Goal: Information Seeking & Learning: Learn about a topic

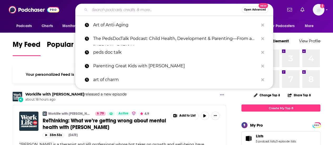
click at [123, 11] on input "Search podcasts, credits, & more..." at bounding box center [166, 10] width 152 height 8
paste input "Navy Seal Foundation"
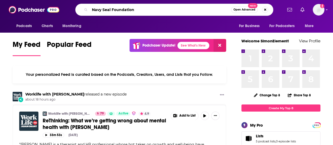
type input "Navy Seal Foundation"
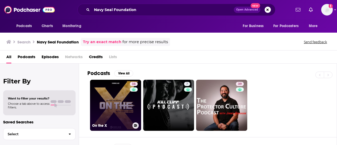
click at [119, 89] on link "38 On the X" at bounding box center [115, 105] width 51 height 51
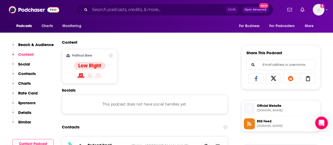
scroll to position [316, 0]
